Goal: Use online tool/utility: Utilize a website feature to perform a specific function

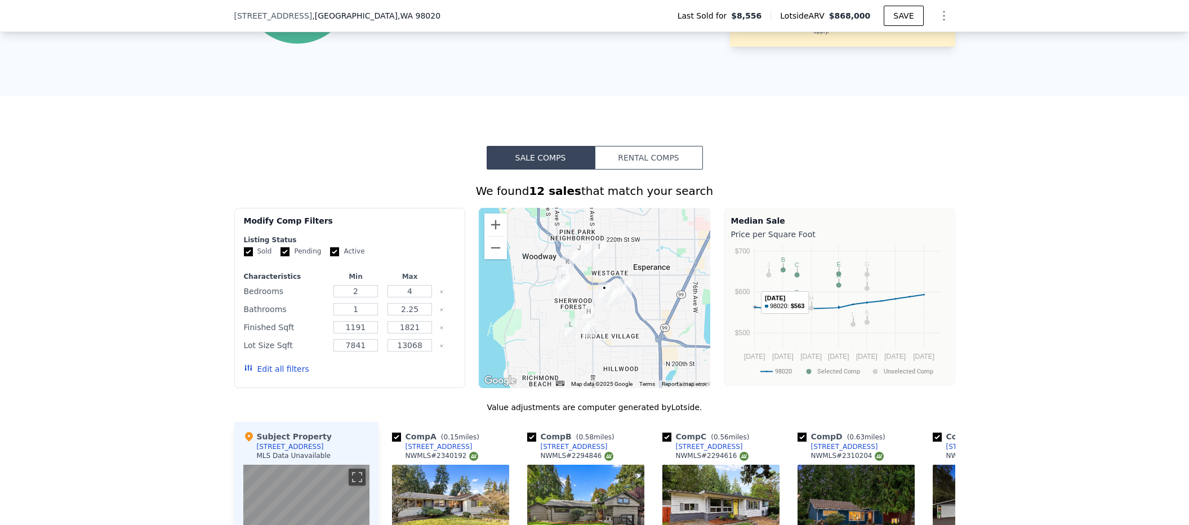
scroll to position [728, 0]
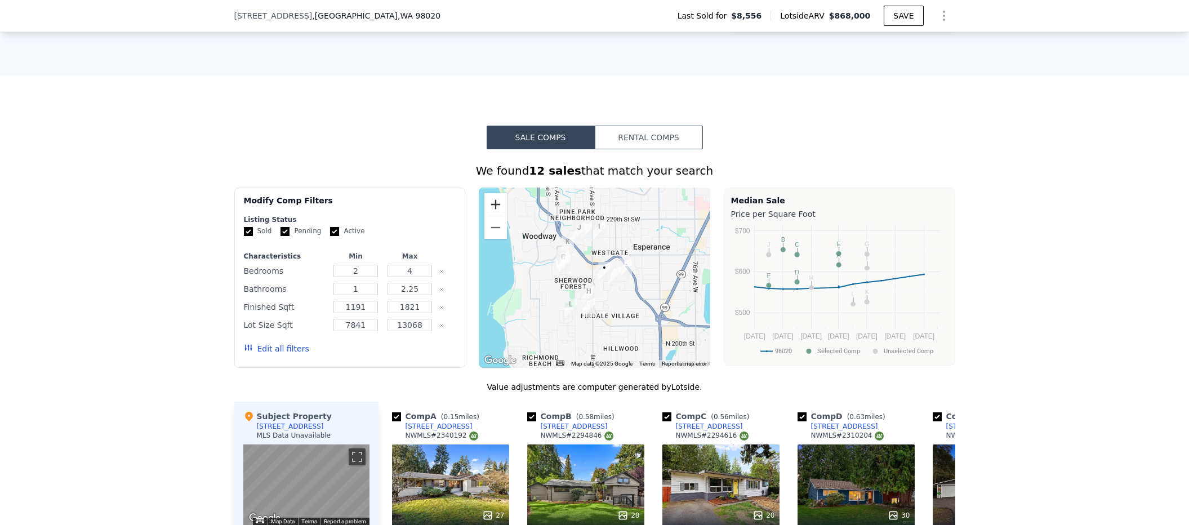
click at [492, 208] on button "Zoom in" at bounding box center [495, 204] width 23 height 23
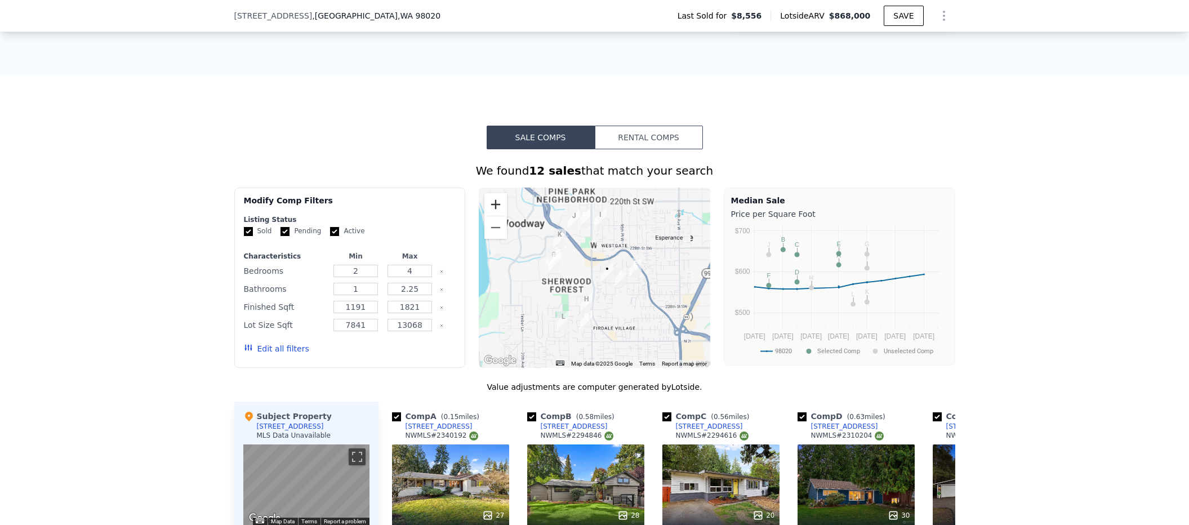
click at [492, 208] on button "Zoom in" at bounding box center [495, 204] width 23 height 23
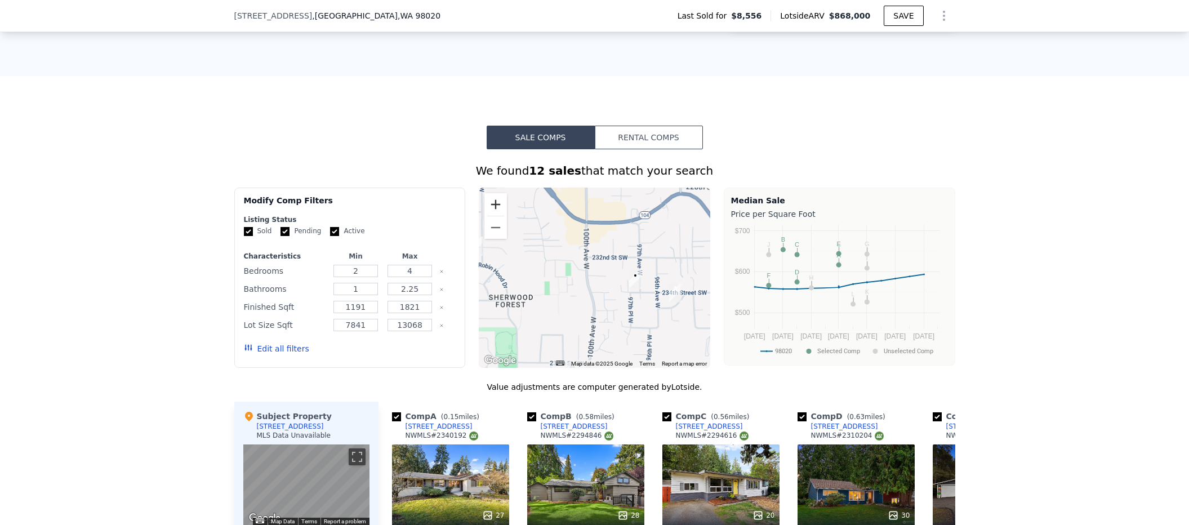
click at [492, 208] on button "Zoom in" at bounding box center [495, 204] width 23 height 23
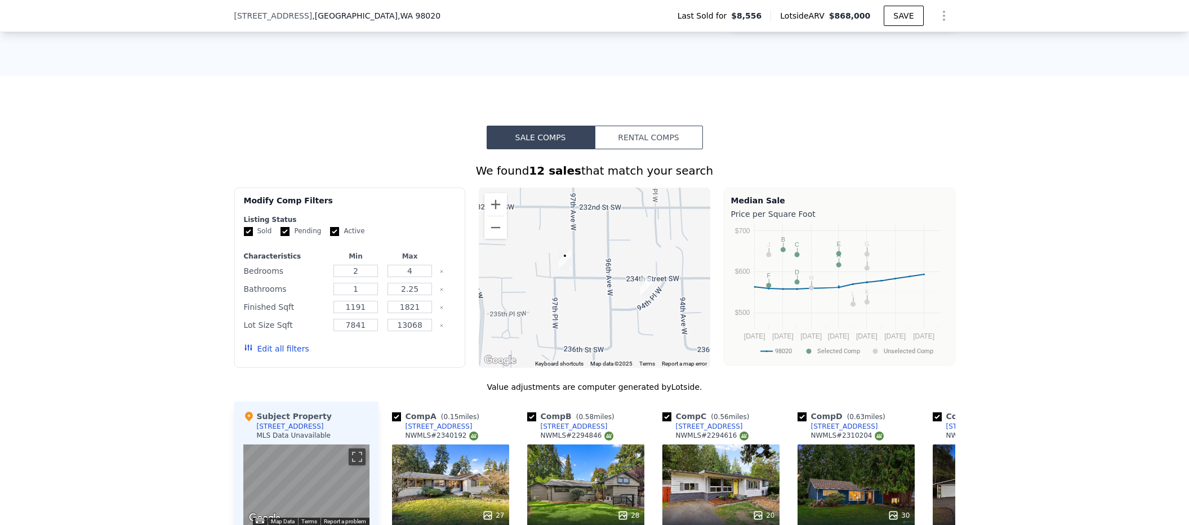
drag, startPoint x: 659, startPoint y: 313, endPoint x: 545, endPoint y: 283, distance: 118.2
click at [542, 283] on div at bounding box center [595, 278] width 232 height 180
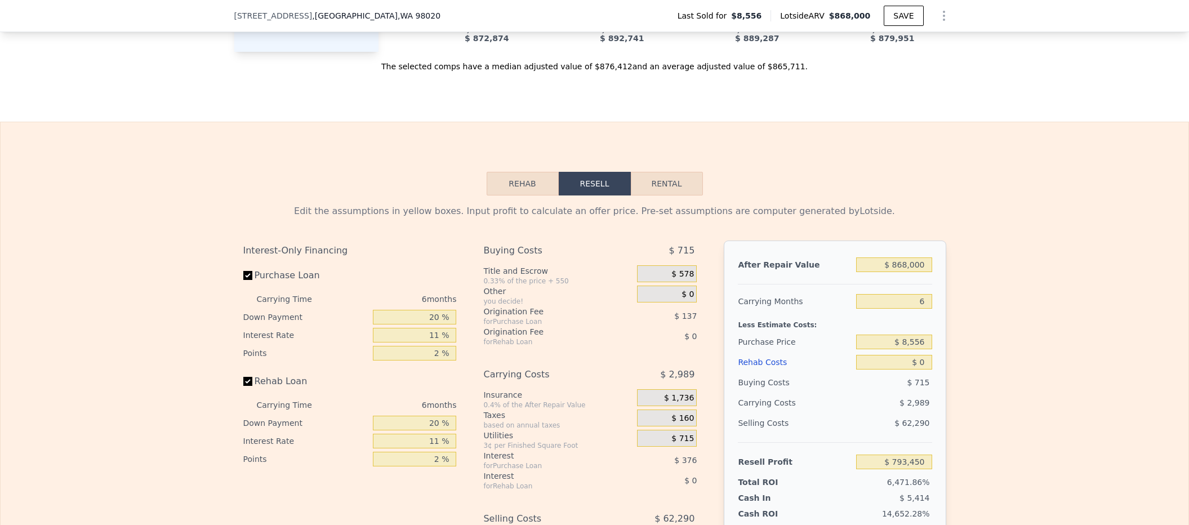
scroll to position [1439, 0]
drag, startPoint x: 885, startPoint y: 281, endPoint x: 1049, endPoint y: 285, distance: 164.5
click at [1049, 285] on div "Edit the assumptions in yellow boxes. Input profit to calculate an offer price.…" at bounding box center [595, 405] width 1188 height 419
type input "$ 7,868,000"
type input "$ 7,281,540"
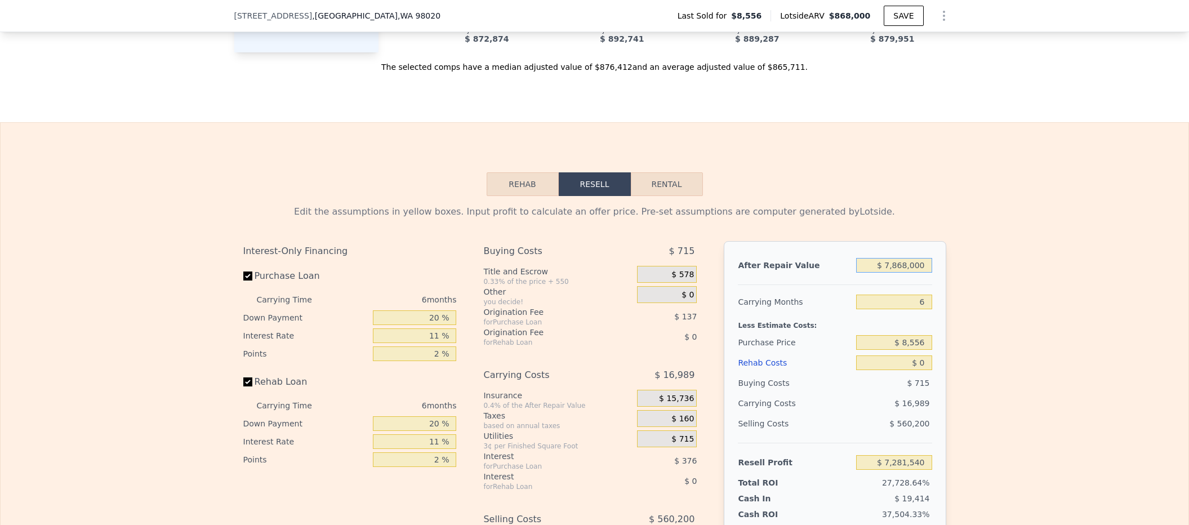
type input "$ 8"
type input "-$ 11,066"
type input "$ 87"
type input "-$ 10,993"
type input "$ 870"
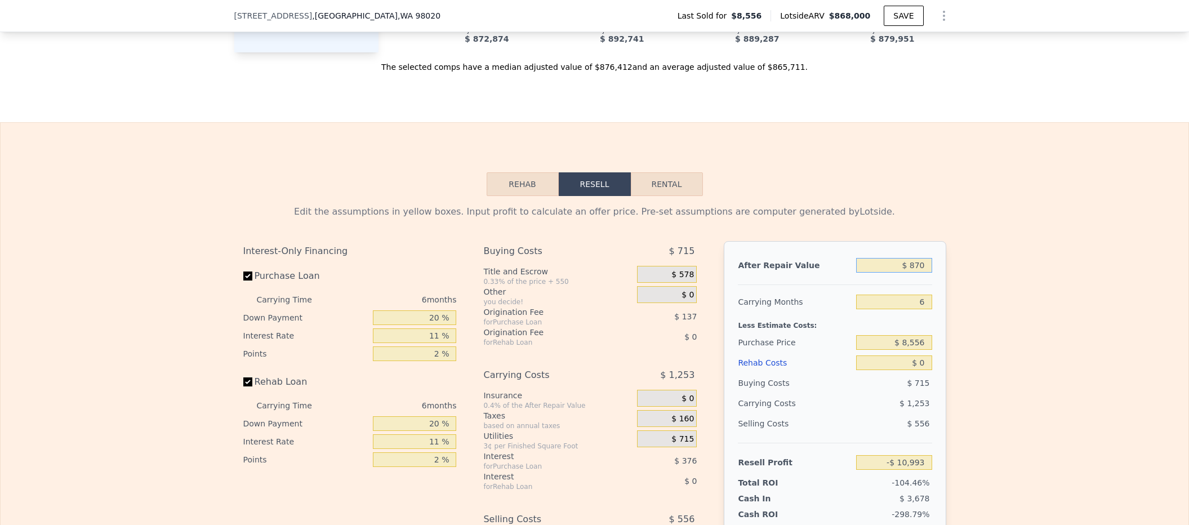
type input "-$ 10,268"
type input "$ 8,700"
type input "-$ 3,011"
type input "$ 87,000"
type input "$ 69,563"
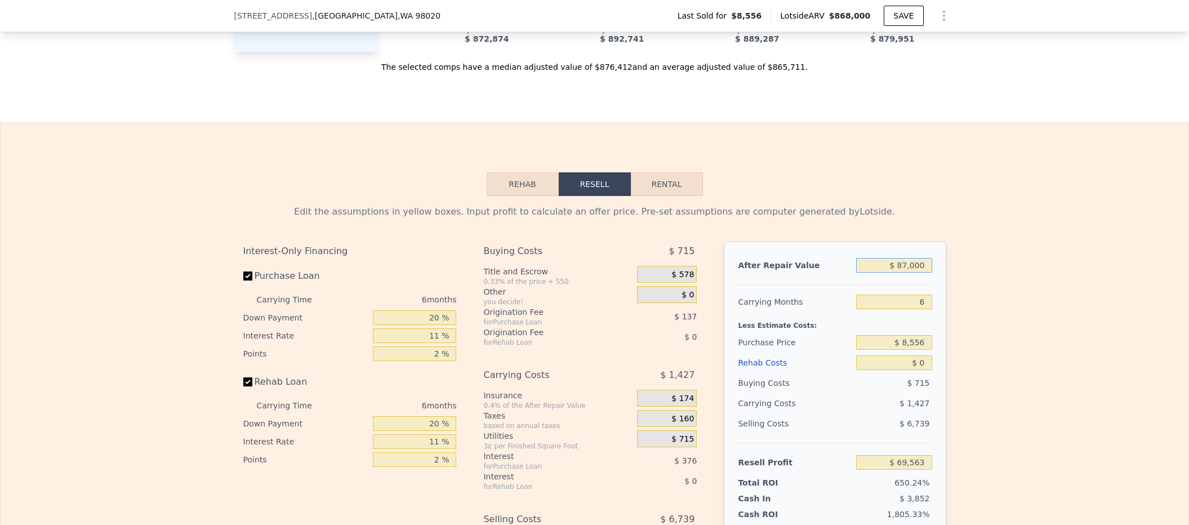
type input "$ 870,000"
type input "$ 795,303"
type input "$ 870,000"
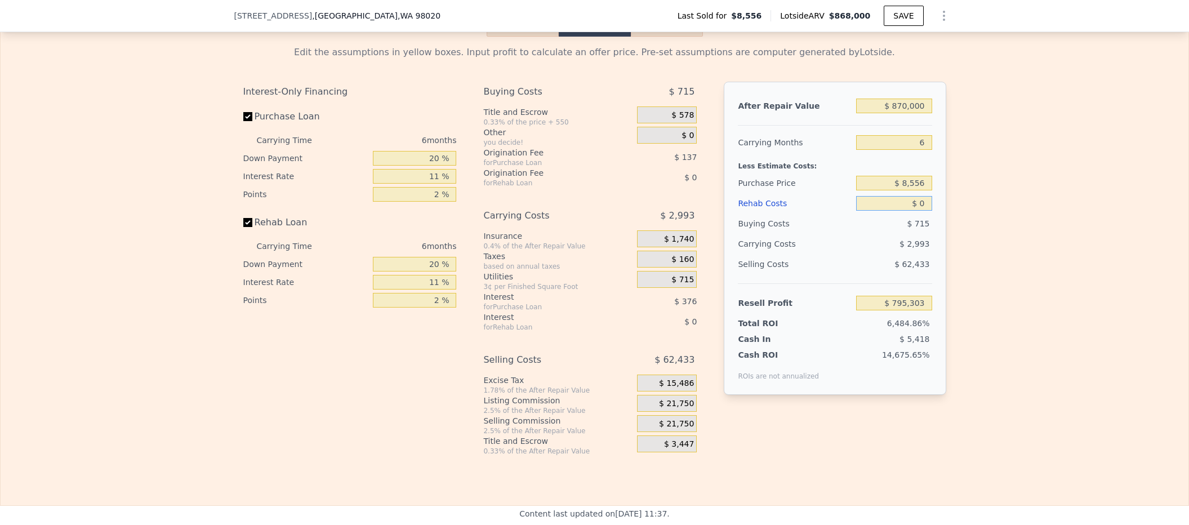
drag, startPoint x: 908, startPoint y: 221, endPoint x: 935, endPoint y: 221, distance: 26.5
click at [935, 221] on div "After Repair Value $ 870,000 Carrying Months 6 Less Estimate Costs: Purchase Pr…" at bounding box center [835, 238] width 222 height 313
type input "$ 530,000"
type input "$ 240,835"
type input "$ 1"
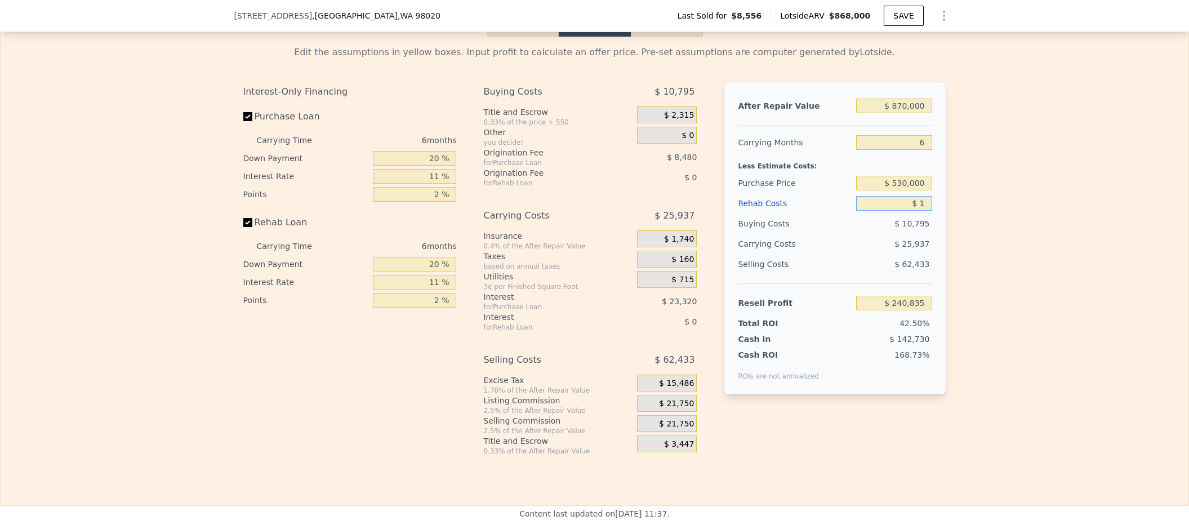
type input "$ 240,834"
type input "$ 12"
type input "$ 240,823"
type input "$ 125"
type input "$ 240,702"
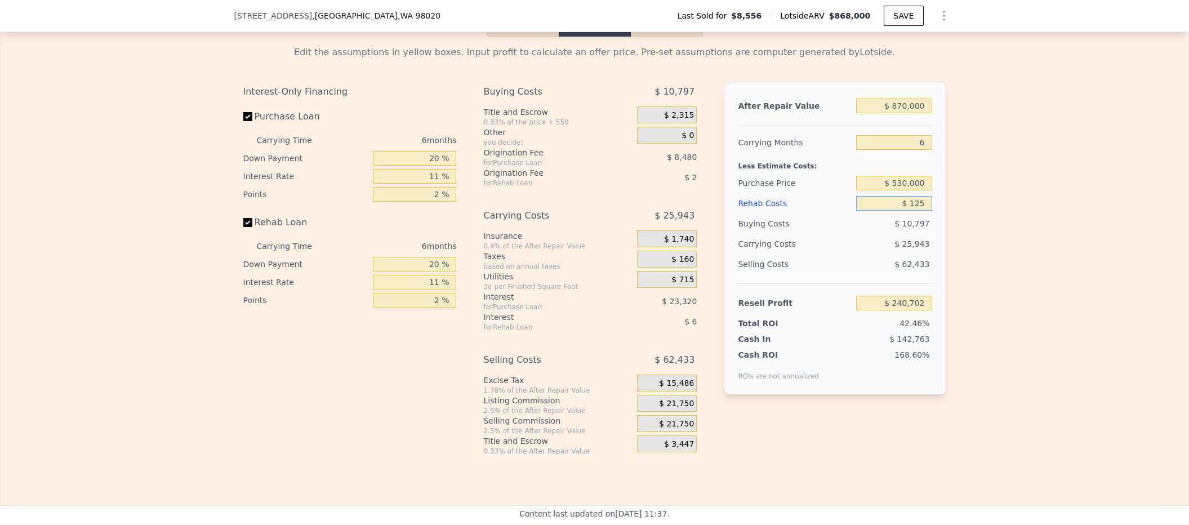
type input "$ 1,250"
type input "$ 239,511"
type input "$ 12,500"
type input "$ 227,583"
type input "$ 125,000"
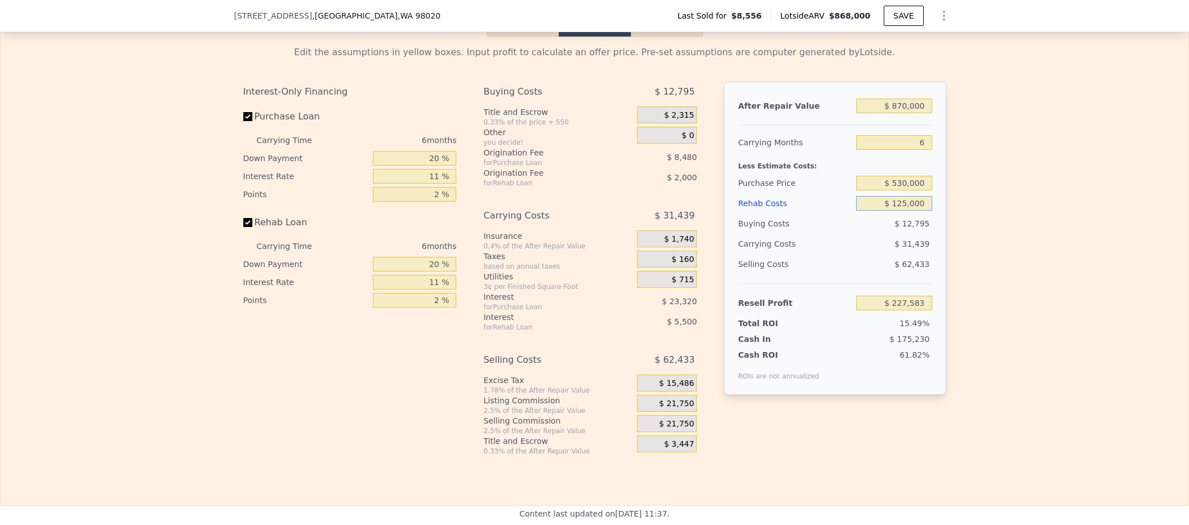
type input "$ 108,333"
type input "$ 125,000"
click at [897, 190] on input "$ 530,000" at bounding box center [893, 183] width 75 height 15
type input "$ 545,000"
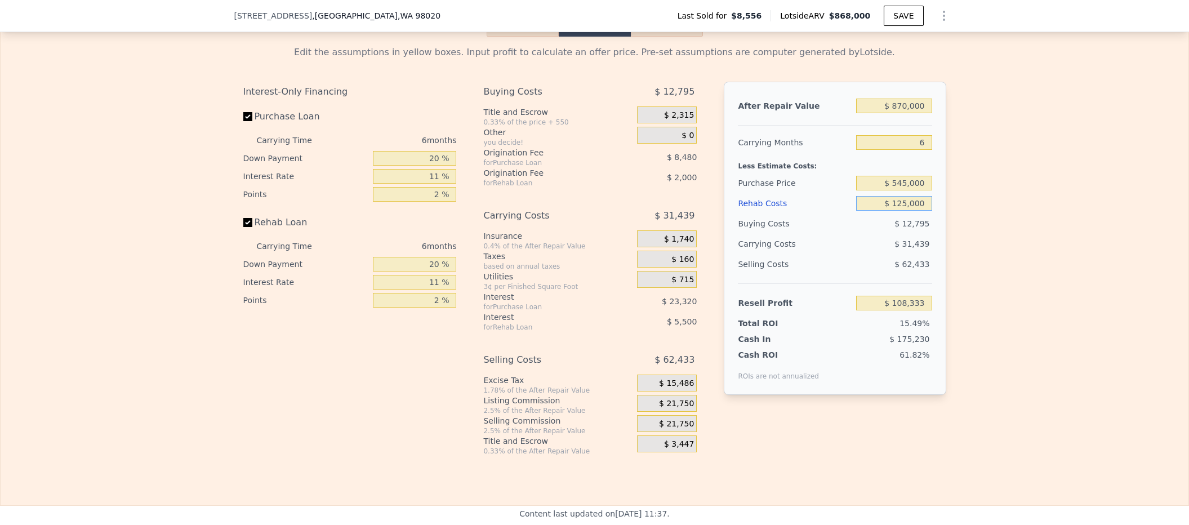
type input "$ 92,383"
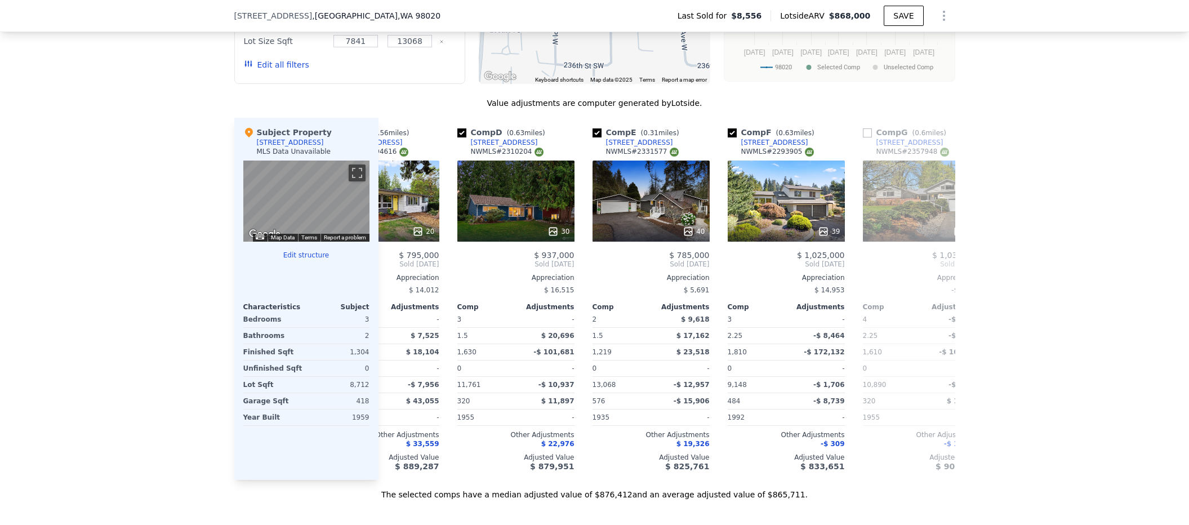
scroll to position [0, 342]
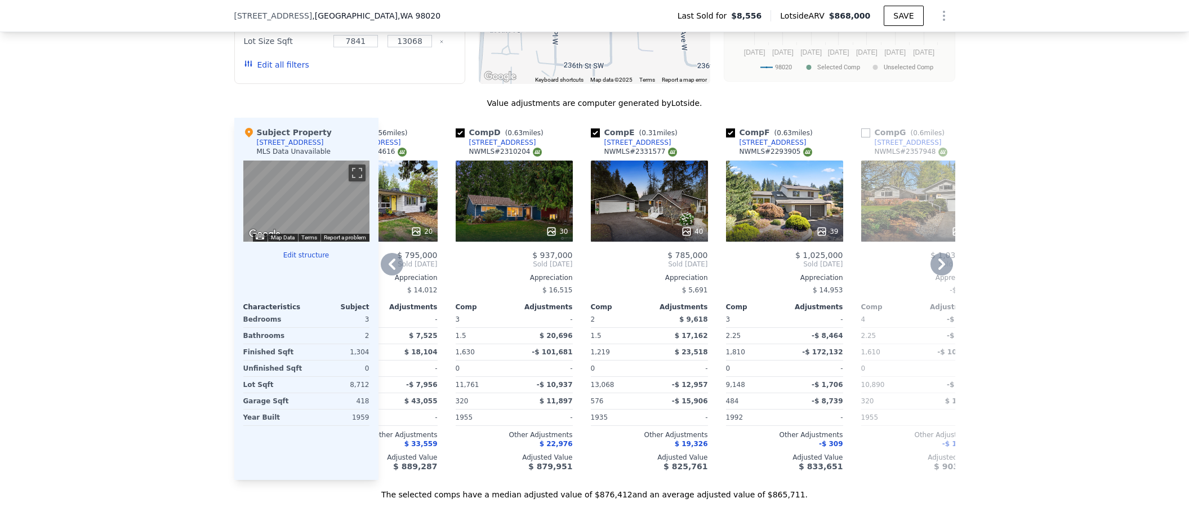
click at [650, 189] on div "40" at bounding box center [649, 201] width 117 height 81
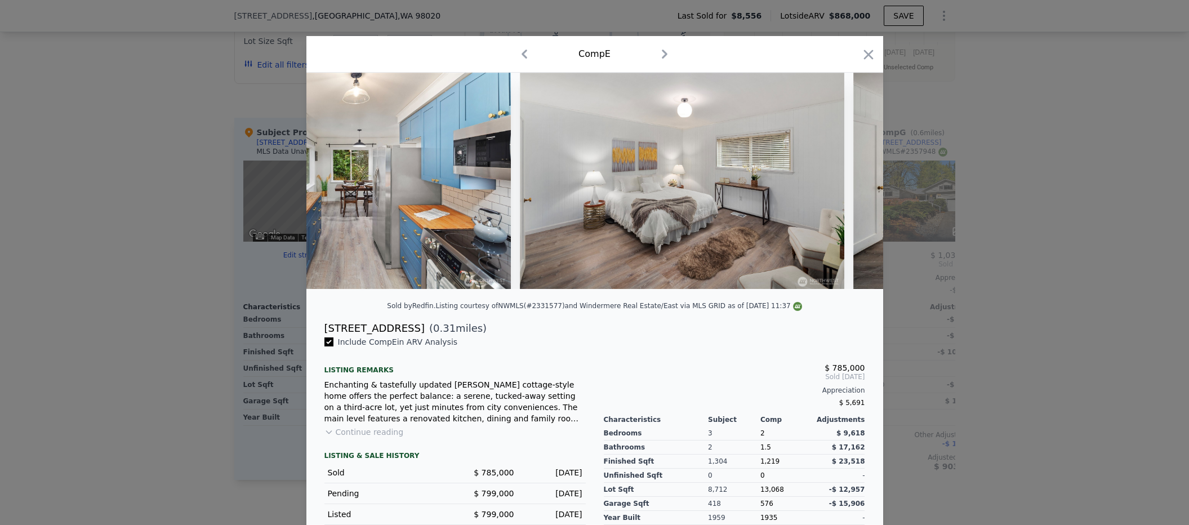
scroll to position [0, 6917]
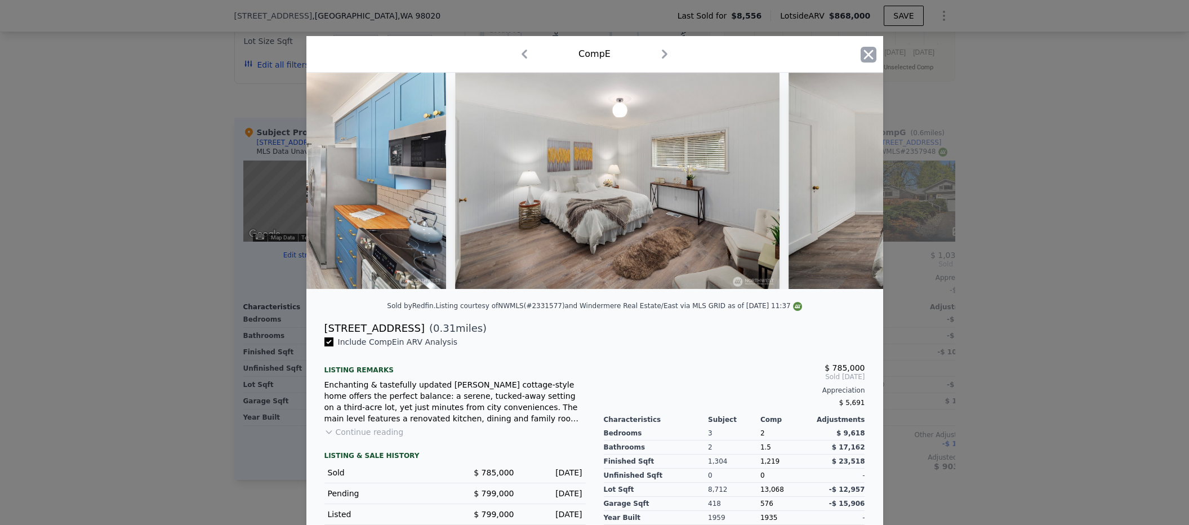
click at [865, 55] on icon "button" at bounding box center [869, 55] width 10 height 10
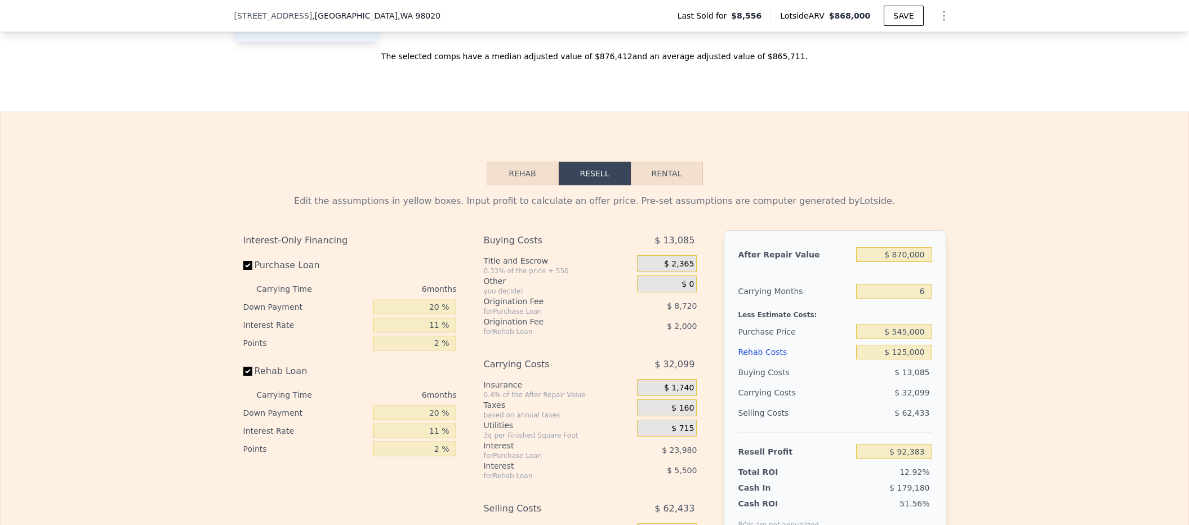
scroll to position [1455, 0]
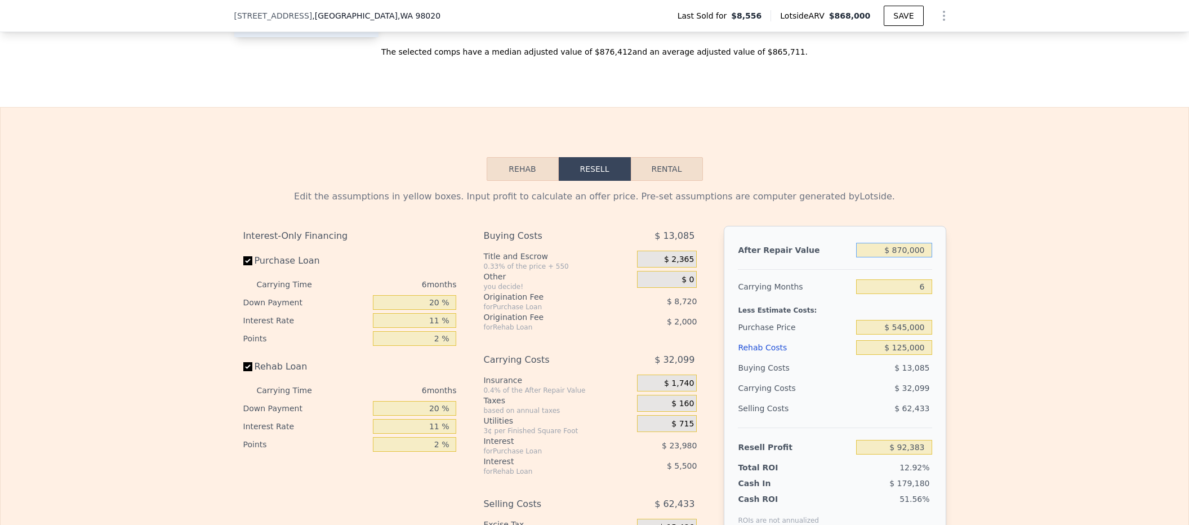
drag, startPoint x: 878, startPoint y: 266, endPoint x: 964, endPoint y: 274, distance: 86.5
click at [964, 274] on div "Edit the assumptions in yellow boxes. Input profit to calculate an offer price.…" at bounding box center [595, 390] width 1188 height 419
type input "$ 8"
type input "-$ 713,986"
type input "$ 80"
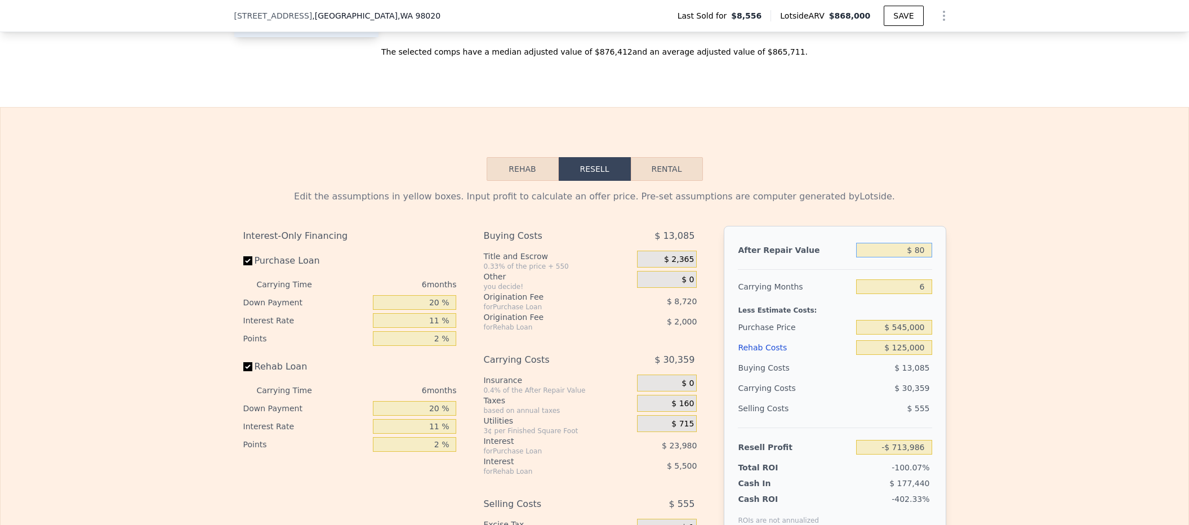
type input "-$ 713,919"
type input "$ 800"
type input "-$ 713,253"
type input "$ 8,000"
type input "-$ 706,579"
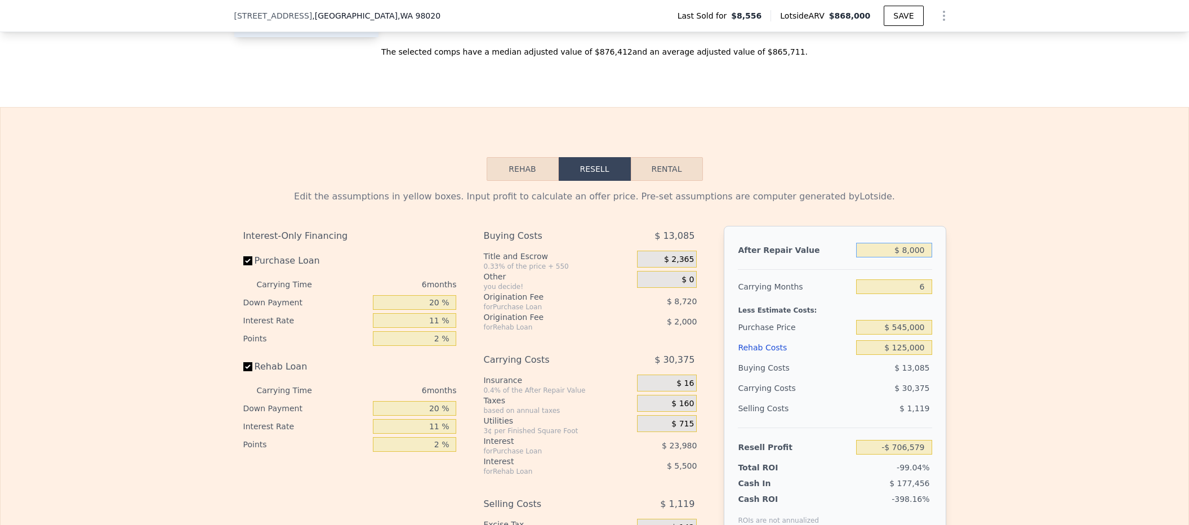
type input "$ 80,000"
type input "-$ 639,844"
type input "$ 800,000"
type input "$ 27,502"
type input "$ 800,000"
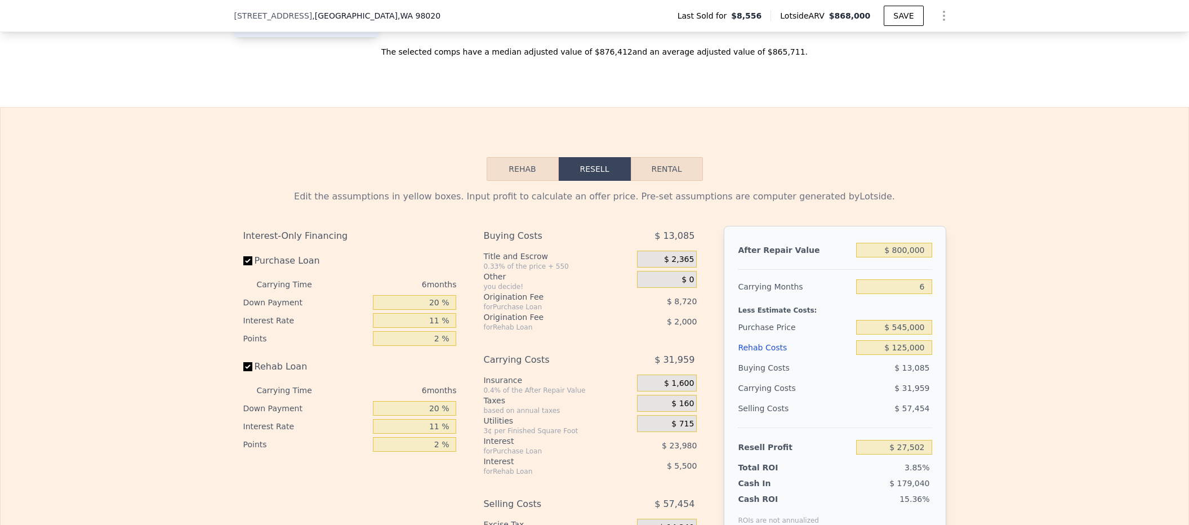
click at [918, 295] on div "6" at bounding box center [893, 287] width 75 height 20
click at [971, 313] on div "Edit the assumptions in yellow boxes. Input profit to calculate an offer price.…" at bounding box center [595, 390] width 1188 height 419
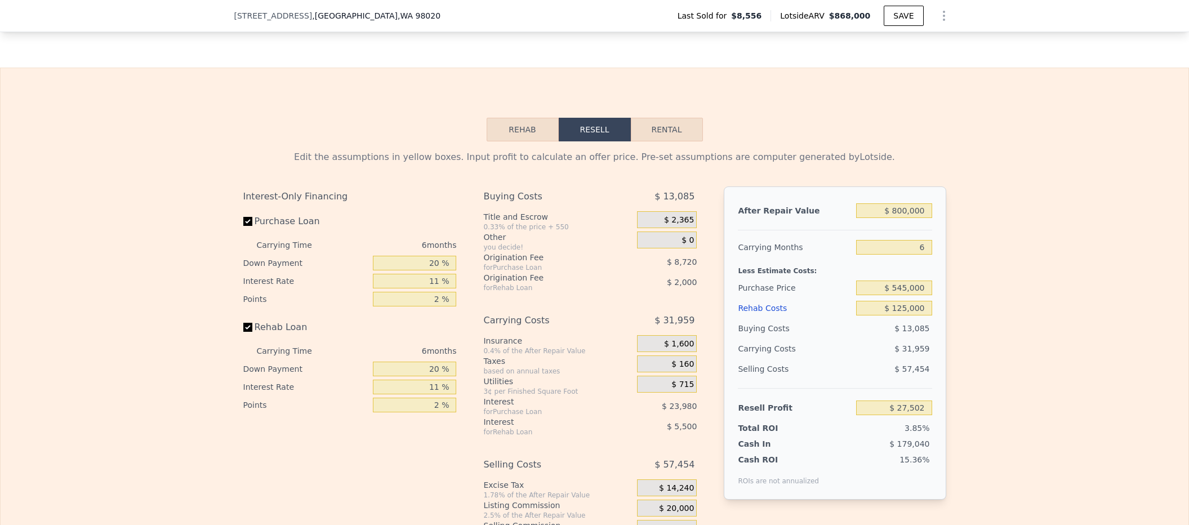
scroll to position [1495, 0]
drag, startPoint x: 883, startPoint y: 429, endPoint x: 950, endPoint y: 422, distance: 67.4
click at [950, 422] on div "Edit the assumptions in yellow boxes. Input profit to calculate an offer price.…" at bounding box center [594, 350] width 721 height 419
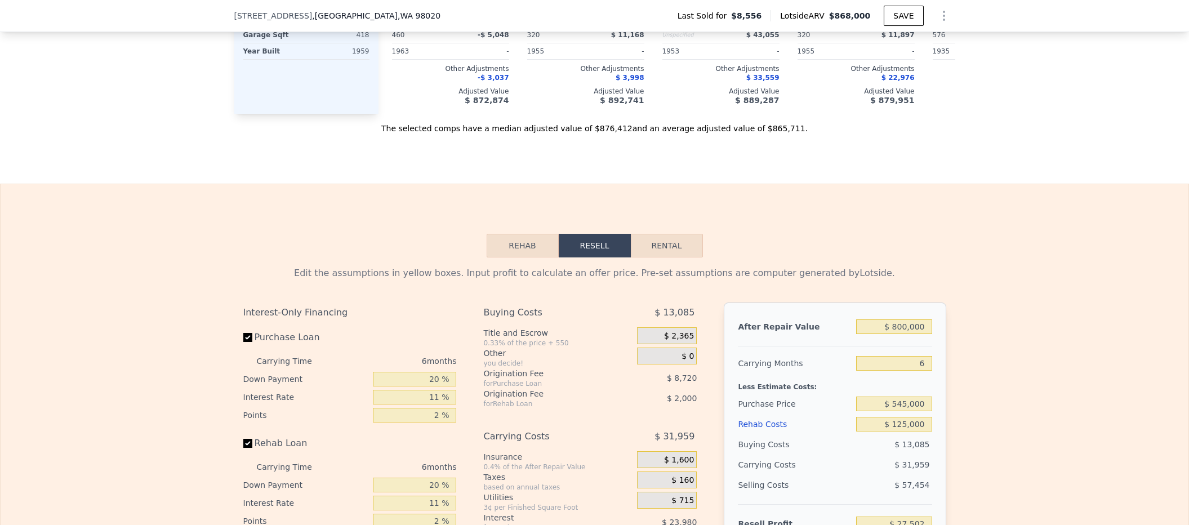
scroll to position [1600, 0]
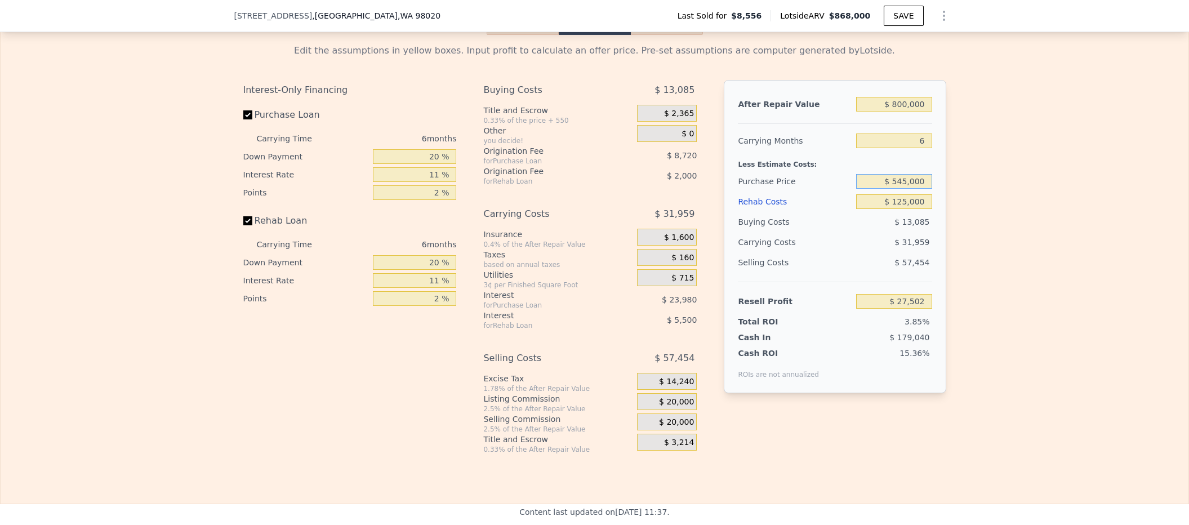
drag, startPoint x: 888, startPoint y: 198, endPoint x: 937, endPoint y: 196, distance: 49.6
click at [937, 196] on div "After Repair Value $ 800,000 Carrying Months 6 Less Estimate Costs: Purchase Pr…" at bounding box center [835, 236] width 222 height 313
drag, startPoint x: 888, startPoint y: 199, endPoint x: 930, endPoint y: 201, distance: 42.3
click at [930, 201] on div "After Repair Value $ 800,000 Carrying Months 6 Less Estimate Costs: Purchase Pr…" at bounding box center [835, 236] width 222 height 313
type input "$ 6"
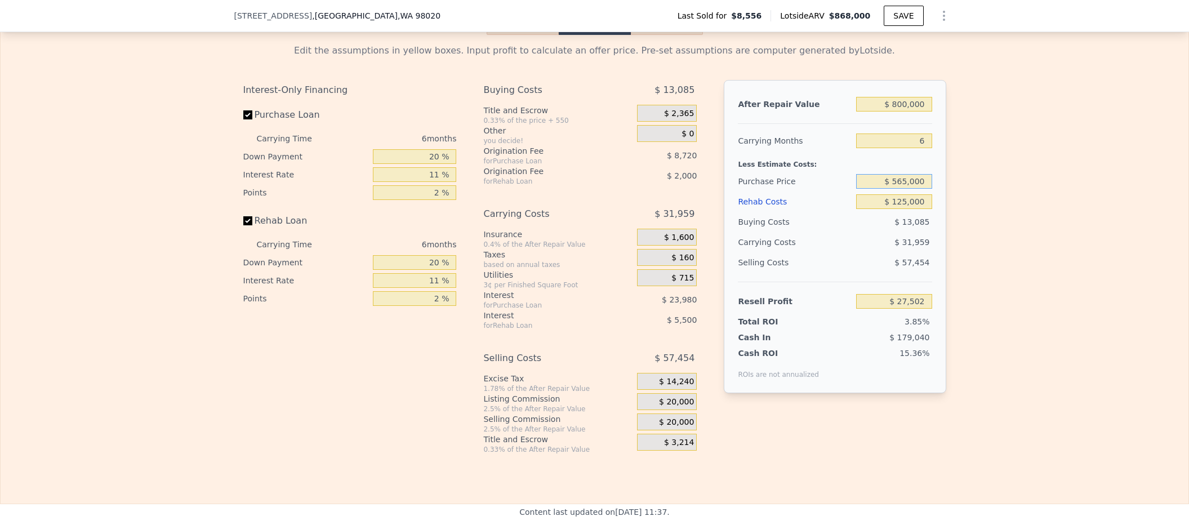
type input "$ 565,000"
type input "$ 6,240"
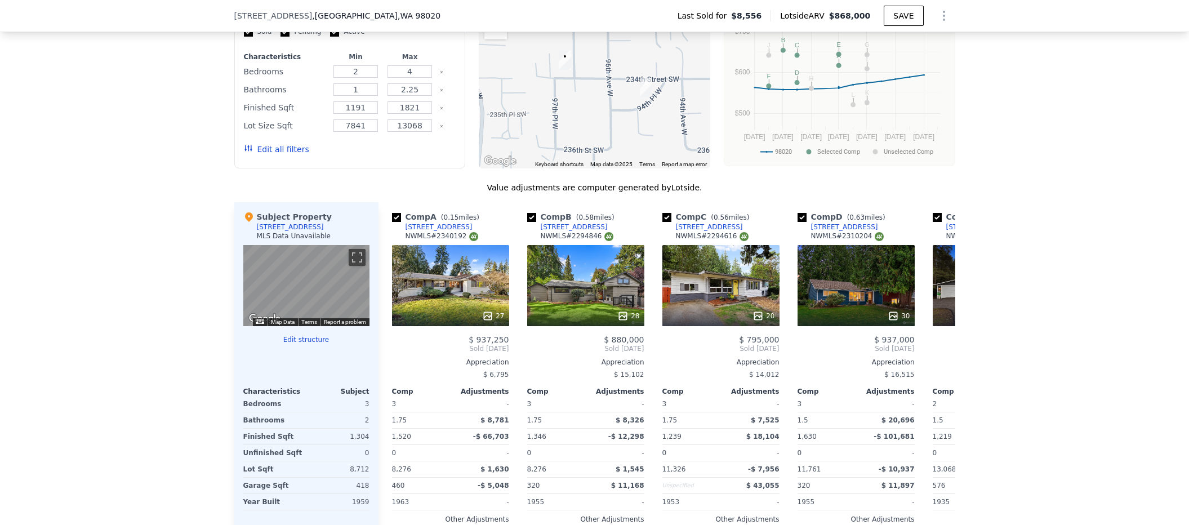
scroll to position [945, 0]
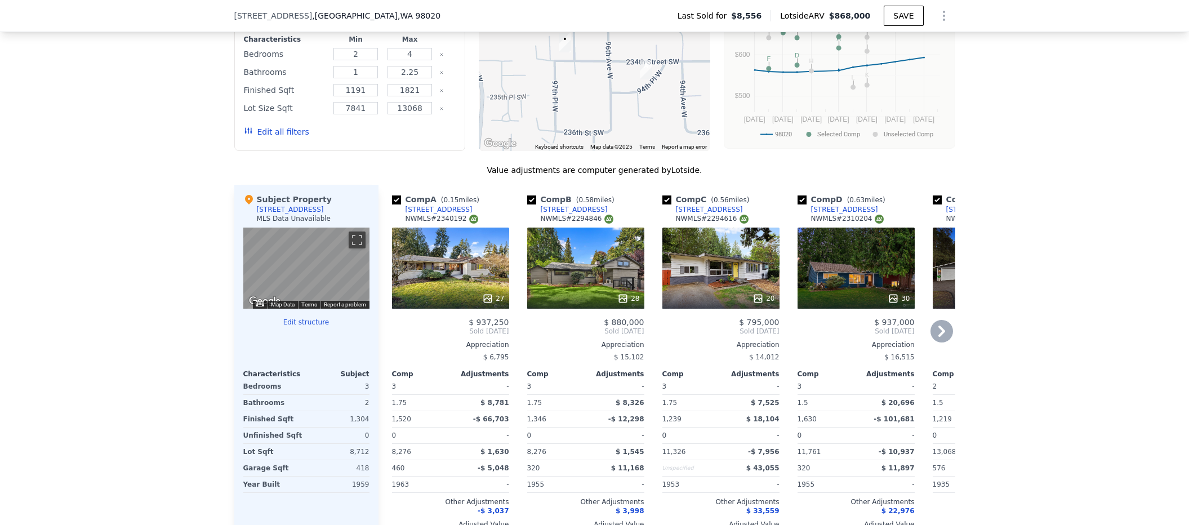
click at [409, 258] on div "27" at bounding box center [450, 268] width 117 height 81
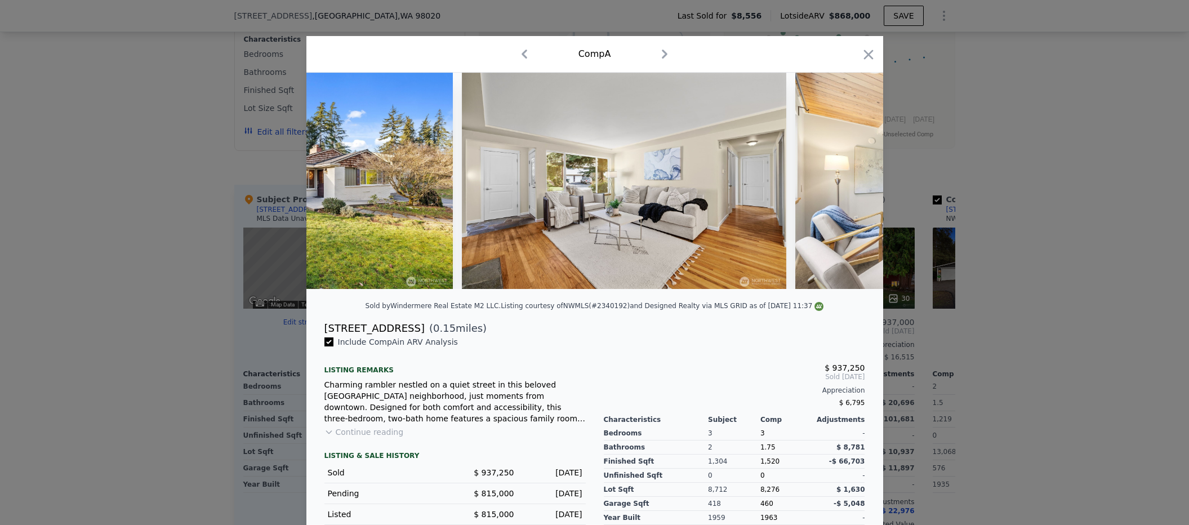
scroll to position [0, 117]
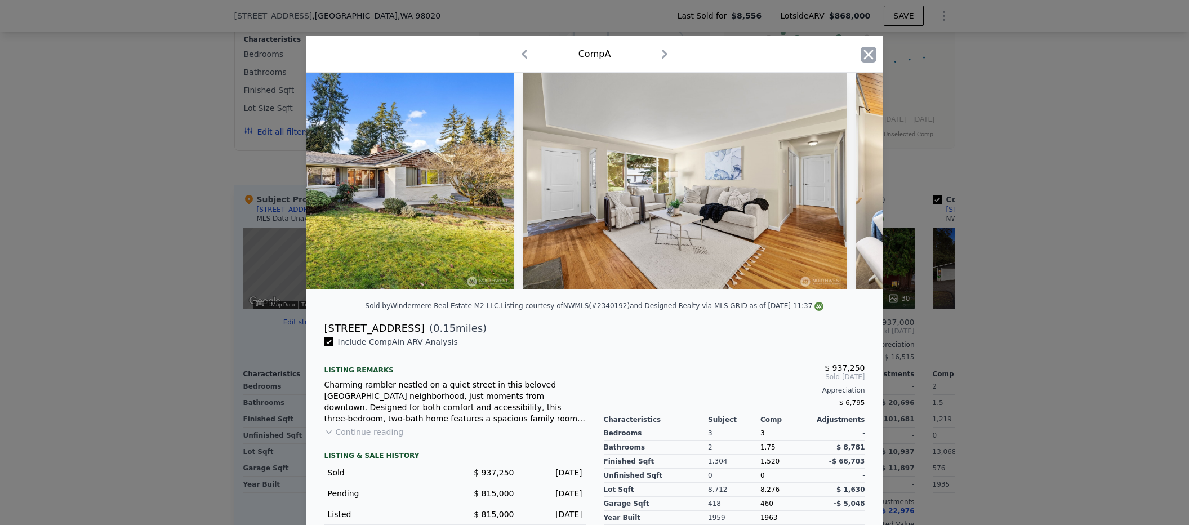
click at [861, 55] on icon "button" at bounding box center [869, 55] width 16 height 16
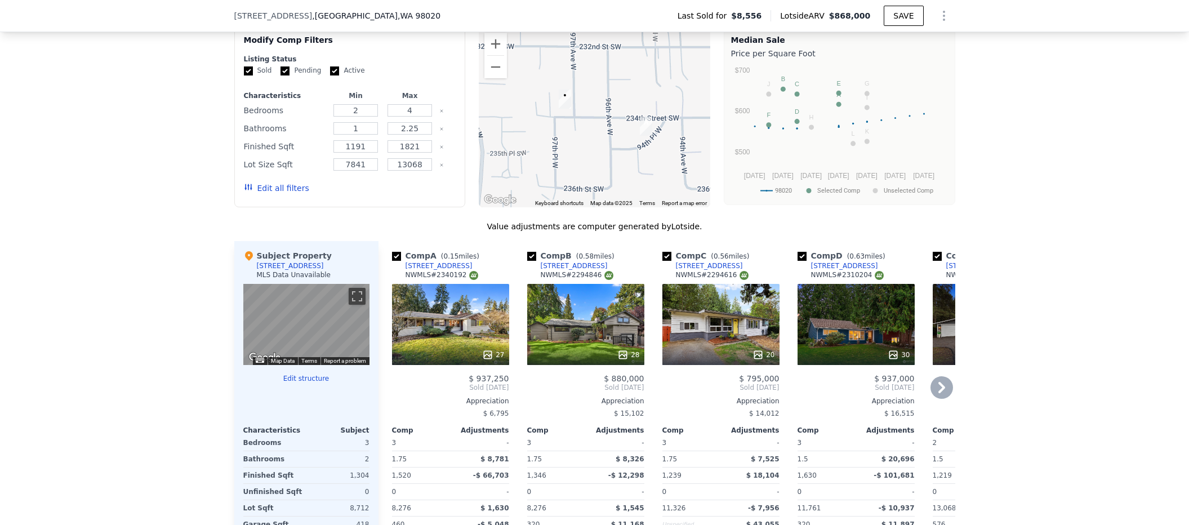
scroll to position [860, 0]
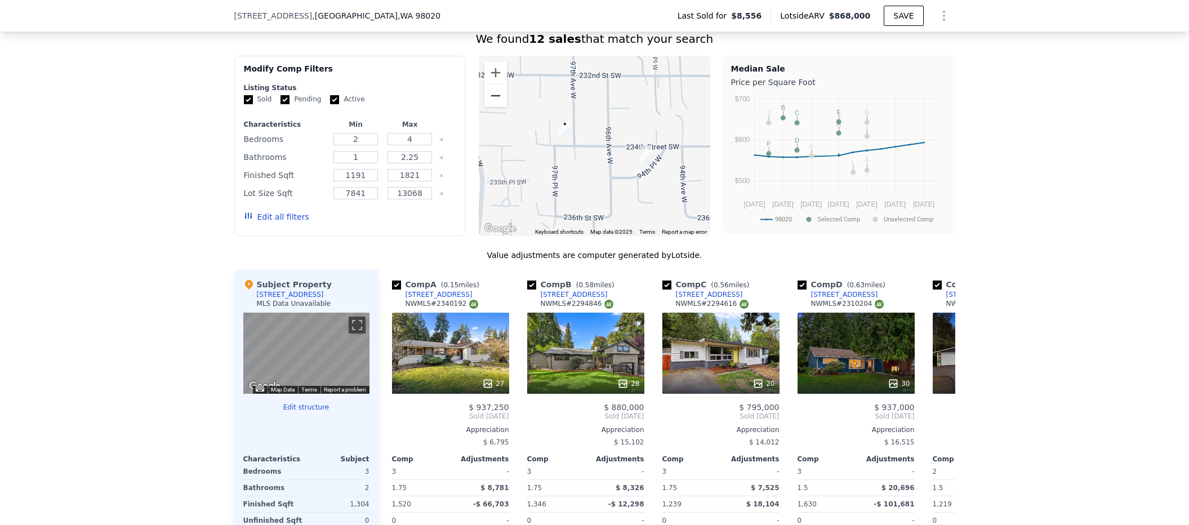
click at [493, 107] on button "Zoom out" at bounding box center [495, 96] width 23 height 23
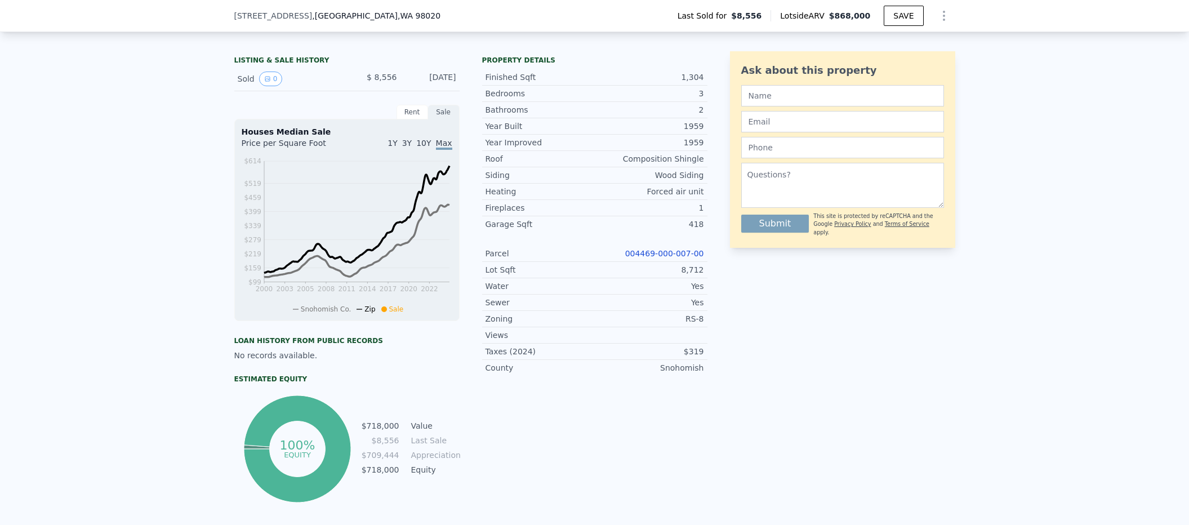
scroll to position [269, 0]
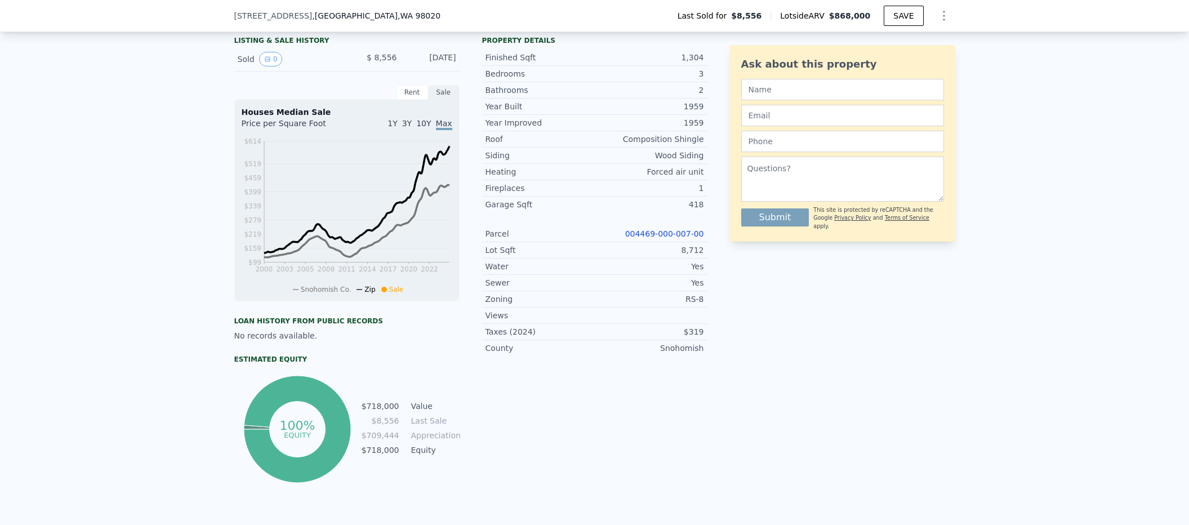
type input "$ 868,000"
type input "$ 0"
type input "$ 793,450"
